Goal: Task Accomplishment & Management: Manage account settings

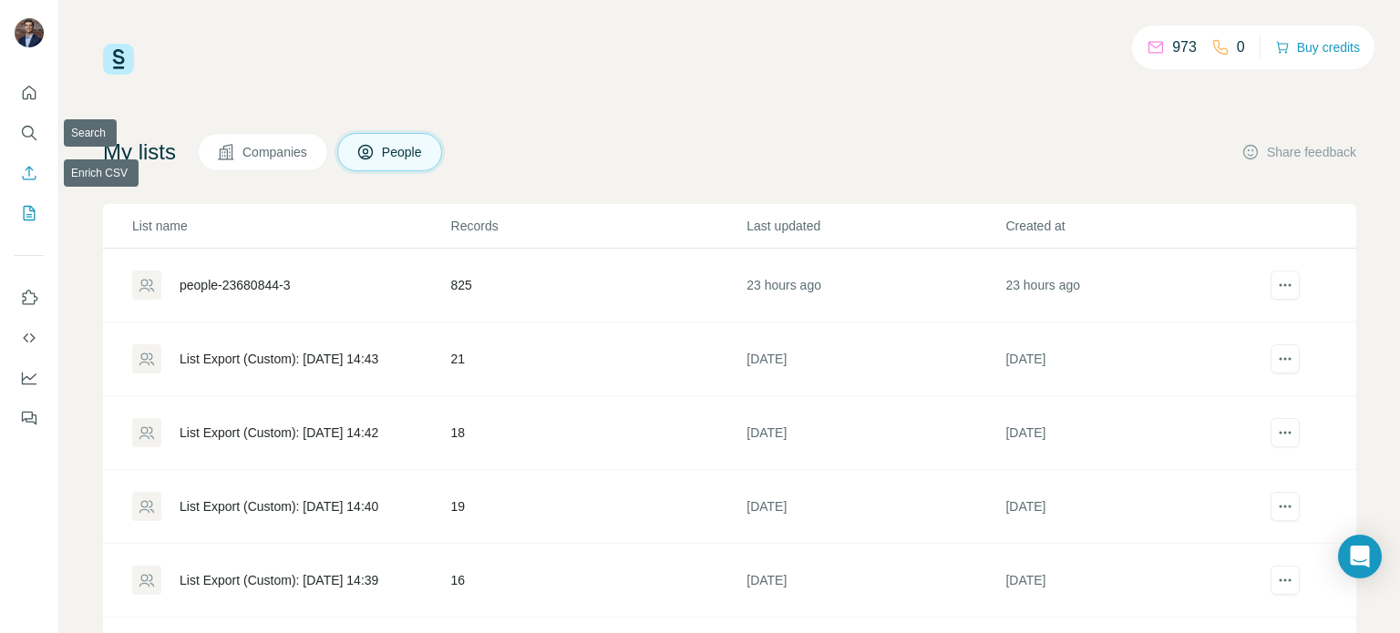
click at [26, 165] on icon "Enrich CSV" at bounding box center [29, 173] width 18 height 18
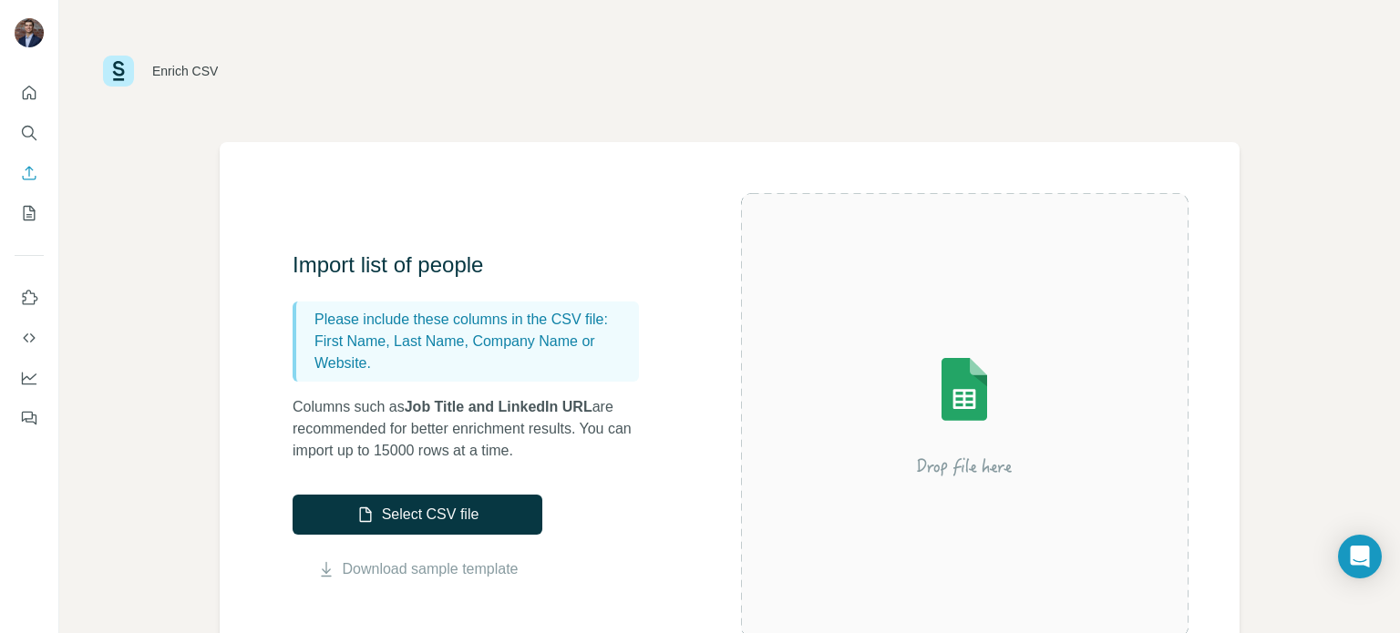
click at [97, 209] on div "Enrich CSV Import list of people Please include these columns in the CSV file: …" at bounding box center [729, 316] width 1341 height 633
click at [26, 96] on icon "Quick start" at bounding box center [29, 93] width 18 height 18
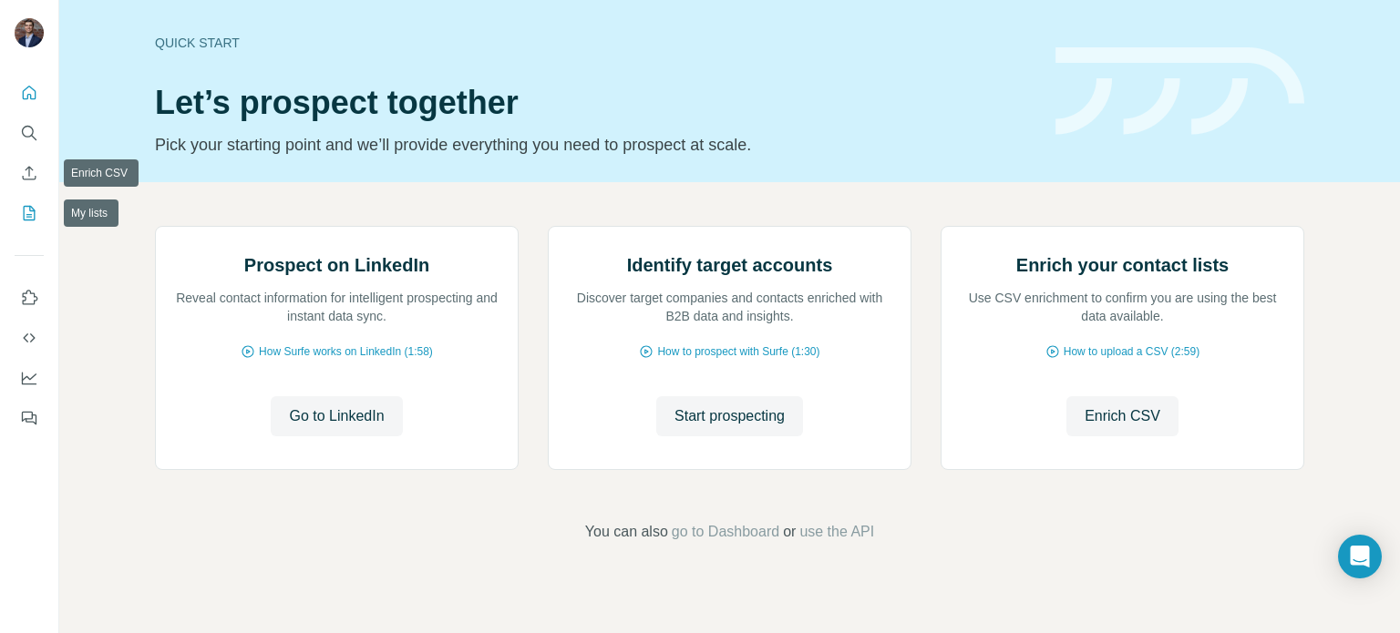
click at [26, 215] on icon "My lists" at bounding box center [29, 213] width 18 height 18
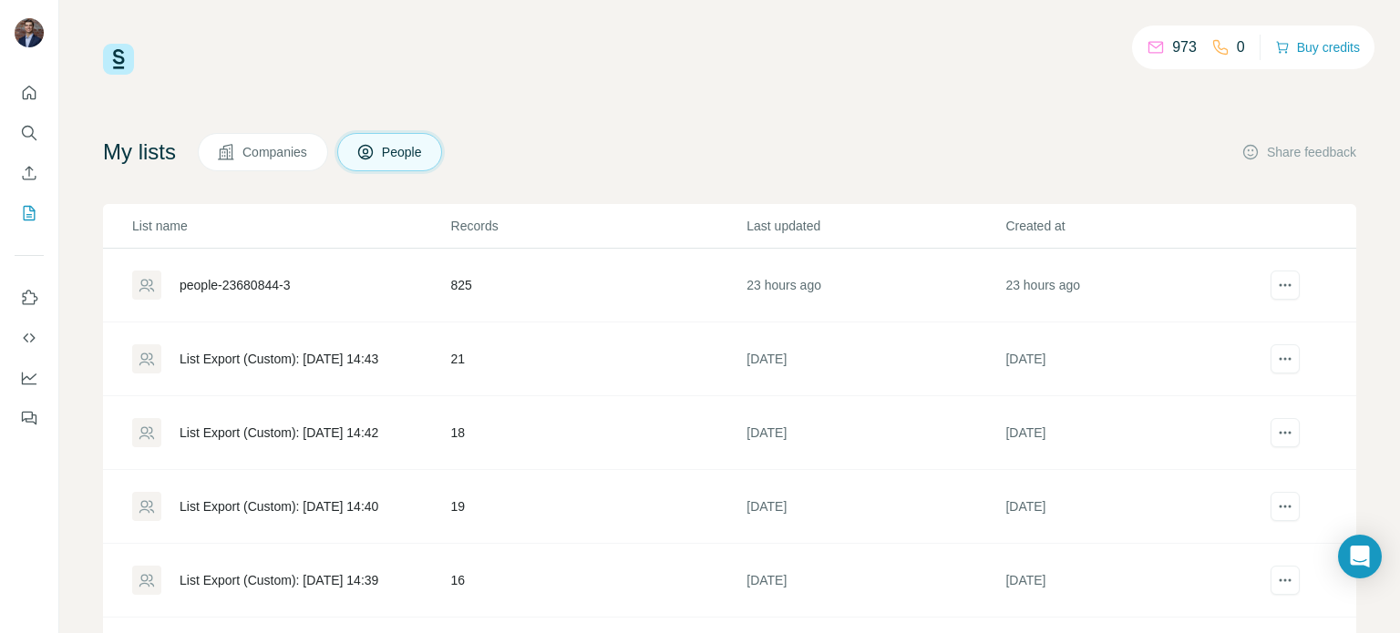
click at [249, 287] on div "people-23680844-3" at bounding box center [235, 285] width 110 height 18
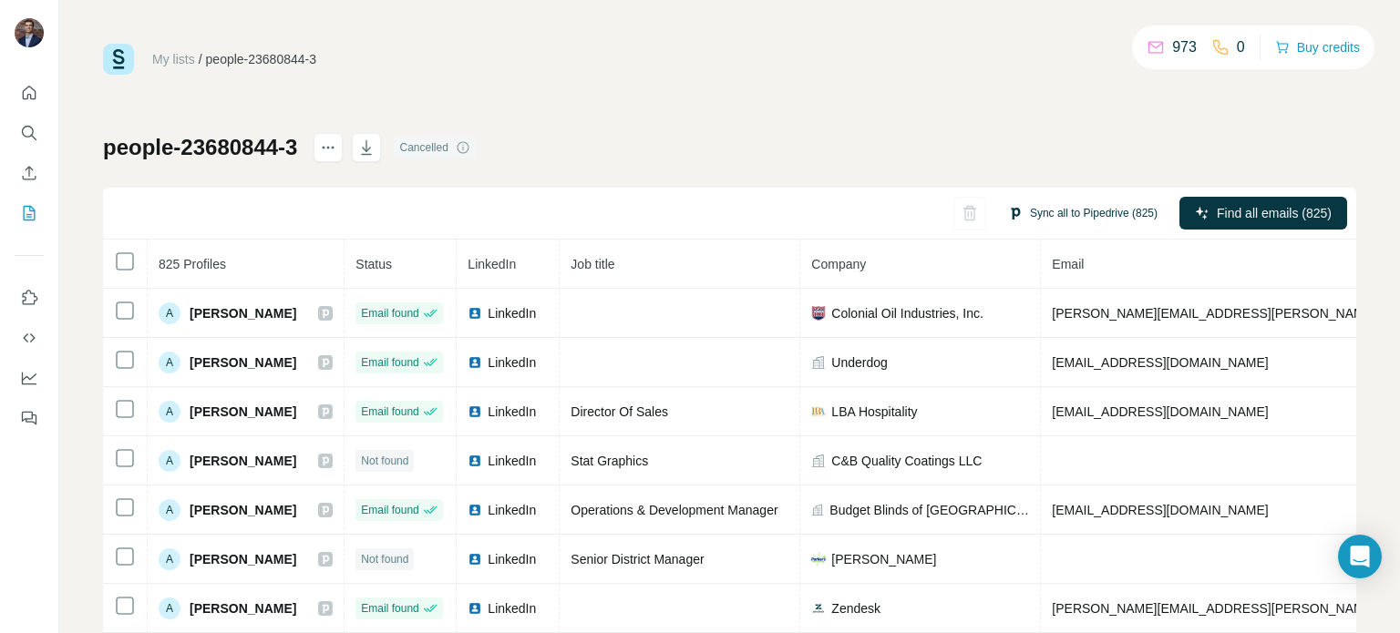
click at [1077, 214] on button "Sync all to Pipedrive (825)" at bounding box center [1082, 213] width 175 height 27
click at [900, 171] on div "people-23680844-3 Cancelled Sync all to Pipedrive (825) Find all emails (825) 8…" at bounding box center [729, 427] width 1253 height 588
click at [381, 269] on span "Status" at bounding box center [373, 264] width 36 height 15
click at [425, 265] on th "Status" at bounding box center [401, 264] width 112 height 49
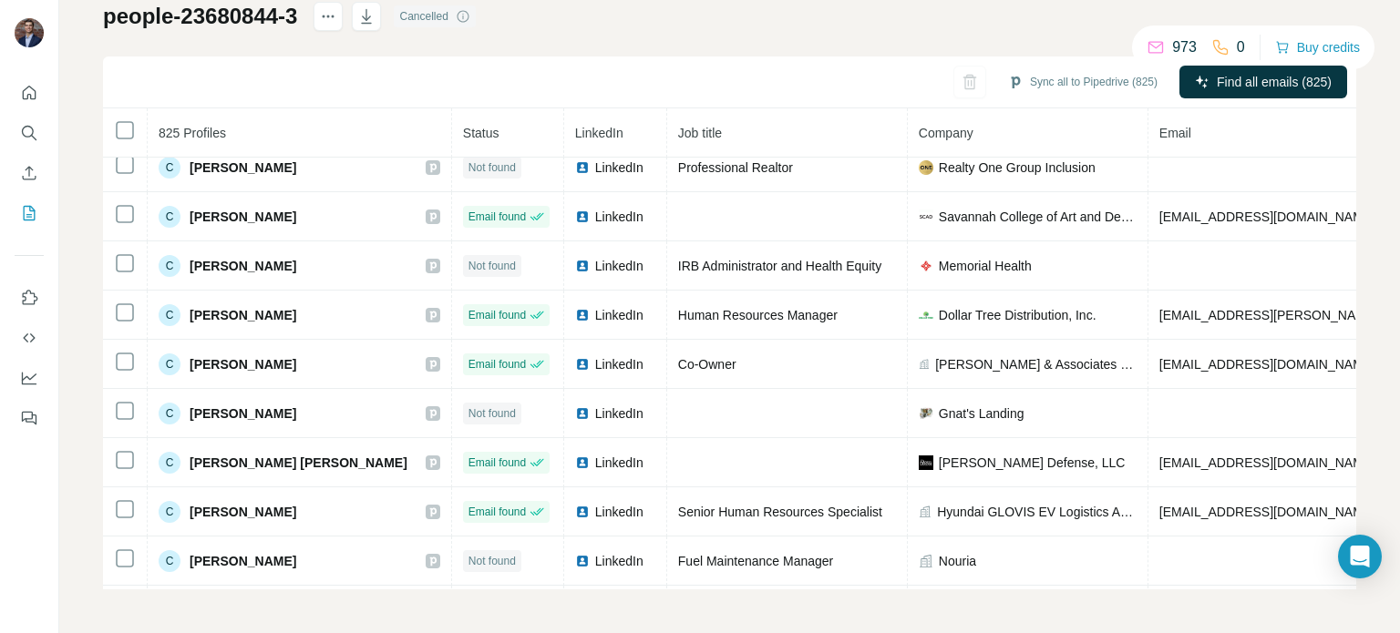
scroll to position [6449, 0]
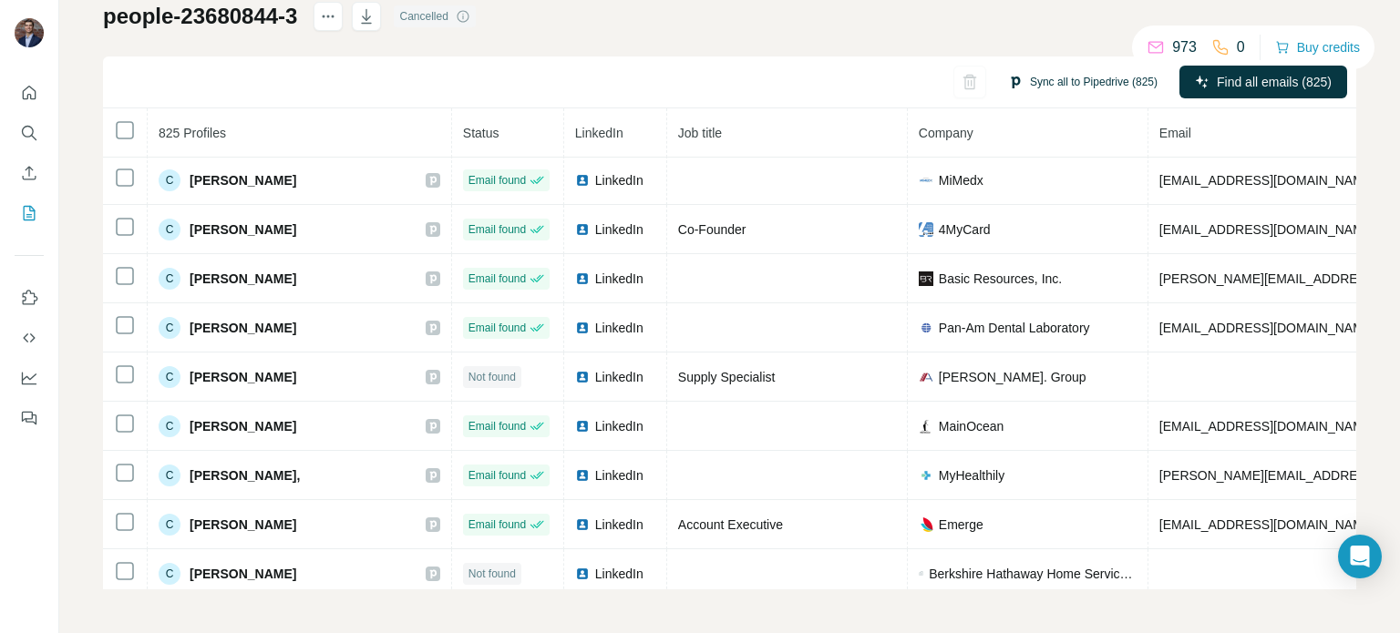
click at [1054, 78] on button "Sync all to Pipedrive (825)" at bounding box center [1082, 81] width 175 height 27
click at [798, 33] on div "people-23680844-3 Cancelled Sync all to Pipedrive (825) Find all emails (825) 8…" at bounding box center [729, 296] width 1253 height 588
click at [77, 162] on div "My lists / people-23680844-3 973 0 Buy credits people-23680844-3 Cancelled Sync…" at bounding box center [729, 316] width 1341 height 633
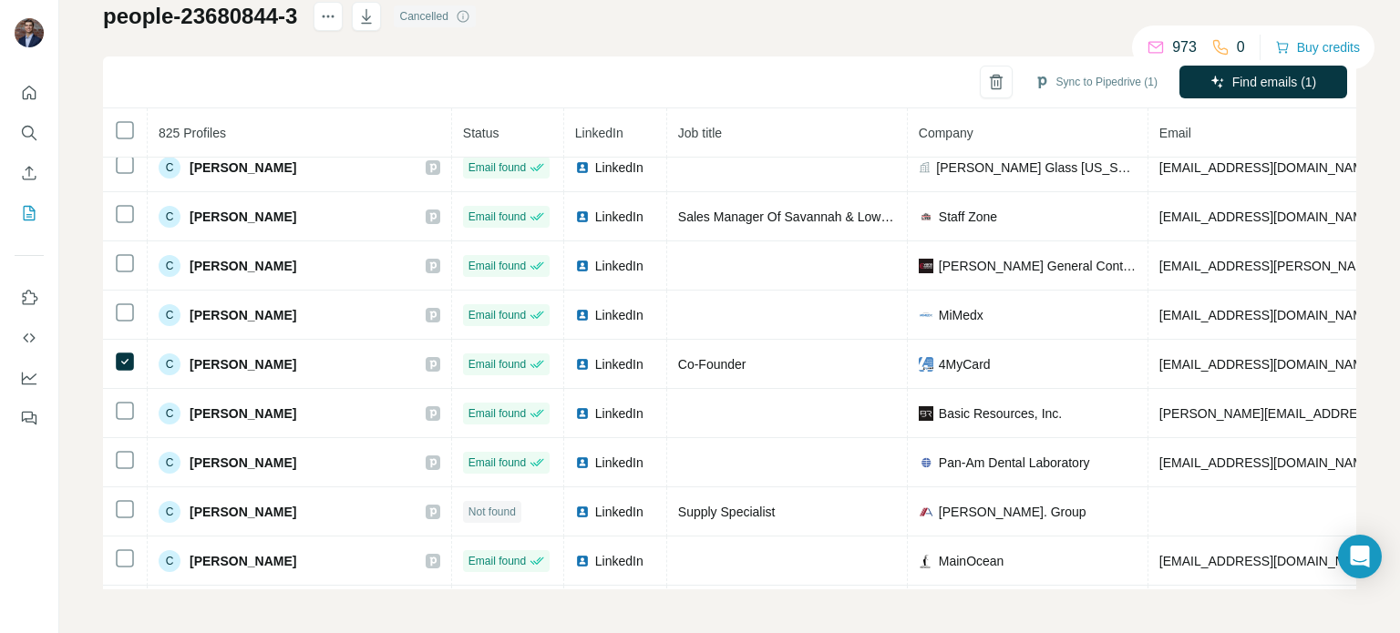
scroll to position [6085, 0]
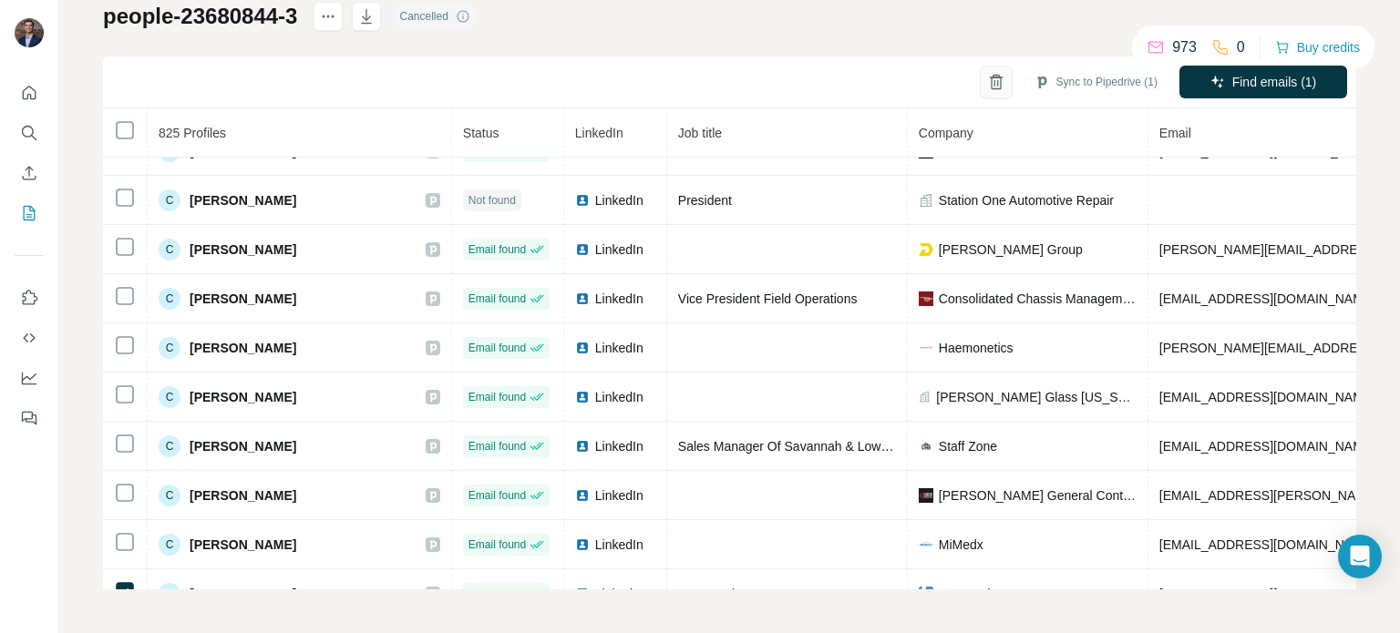
click at [987, 73] on icon "button" at bounding box center [996, 82] width 18 height 18
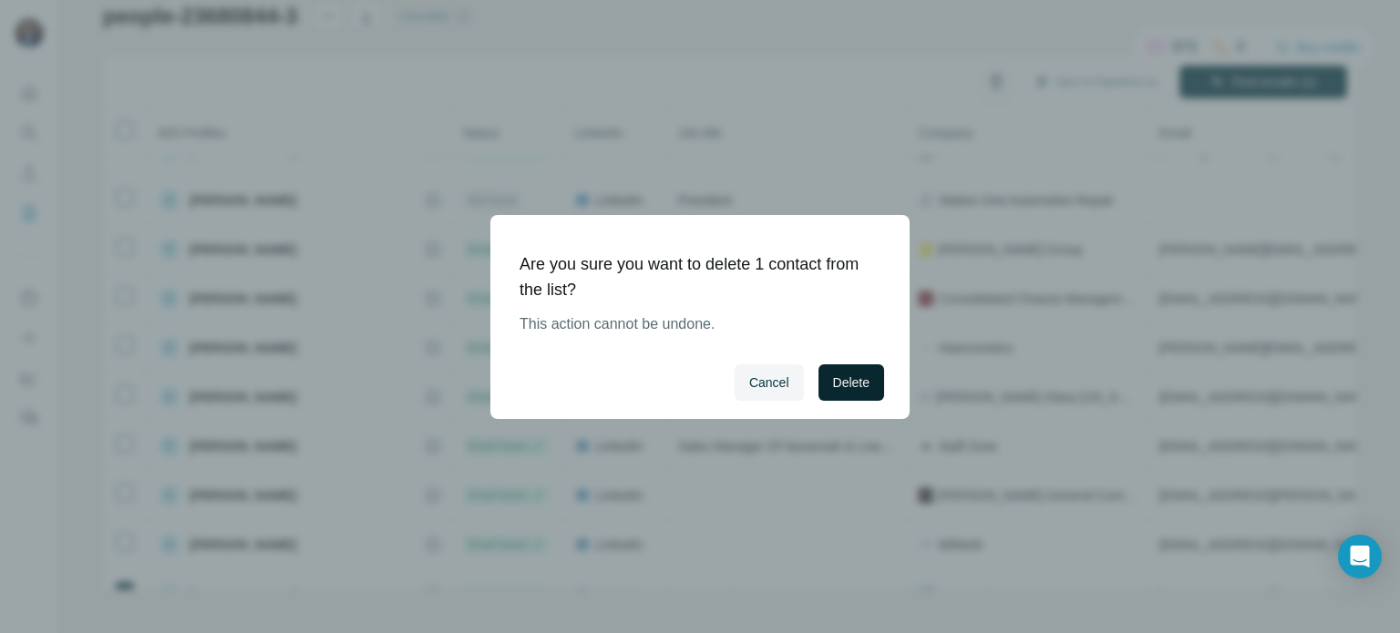
click at [855, 387] on span "Delete" at bounding box center [851, 383] width 36 height 18
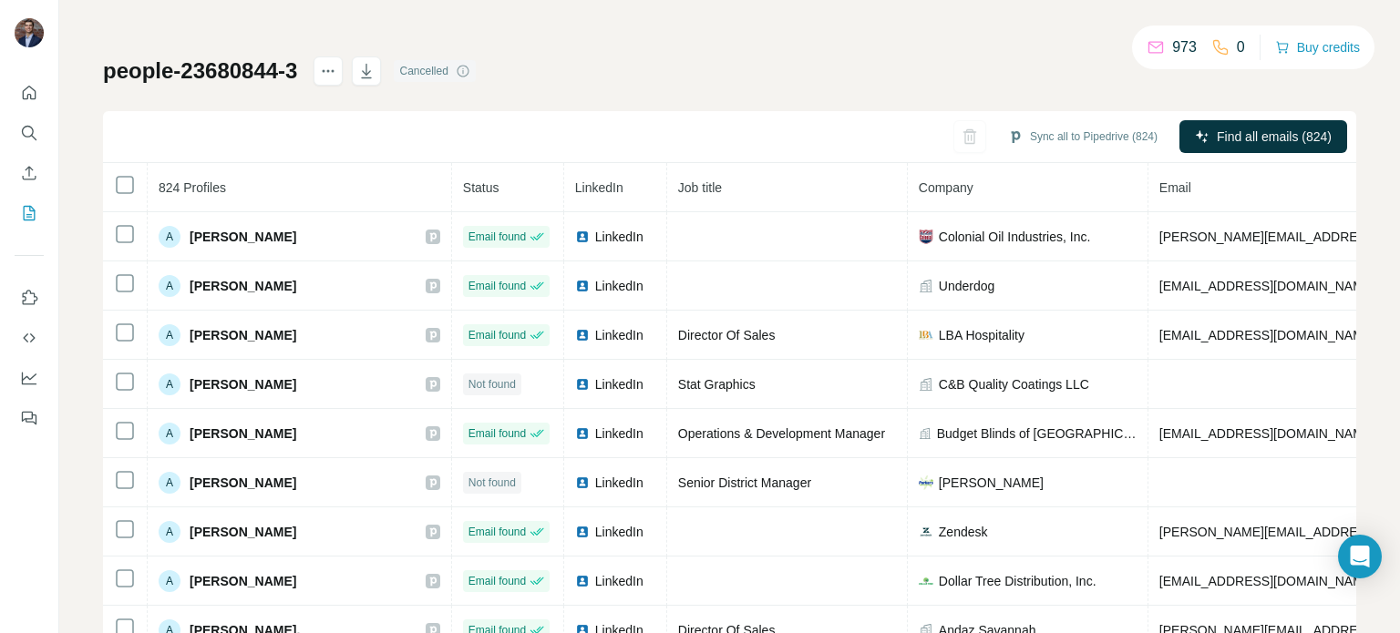
scroll to position [0, 0]
